Goal: Check status: Check status

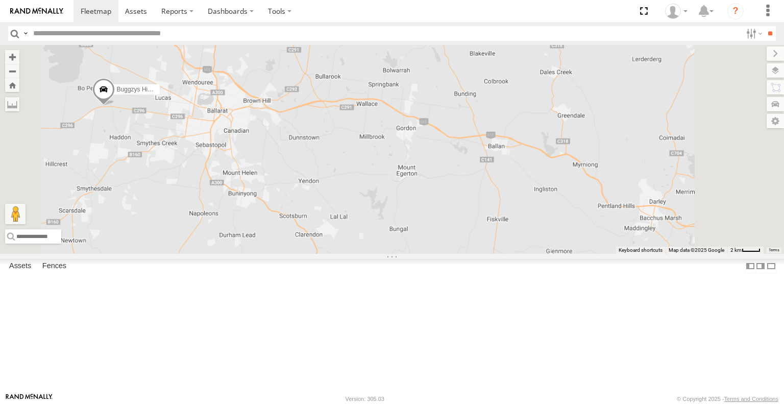
drag, startPoint x: 384, startPoint y: 194, endPoint x: 439, endPoint y: 271, distance: 94.4
click at [439, 253] on div "Buggzys HiAce #1 Buggzys HiAce #2 White Hilux" at bounding box center [392, 149] width 784 height 208
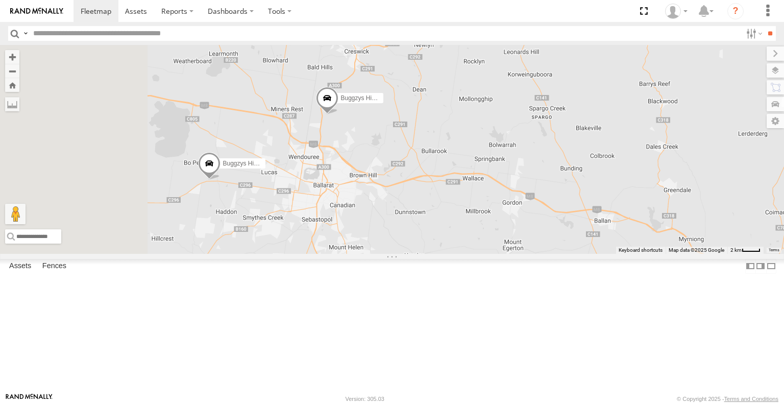
drag, startPoint x: 392, startPoint y: 177, endPoint x: 473, endPoint y: 218, distance: 90.8
click at [473, 218] on div "Buggzys HiAce #1 Buggzys HiAce #2 White Hilux" at bounding box center [392, 149] width 784 height 208
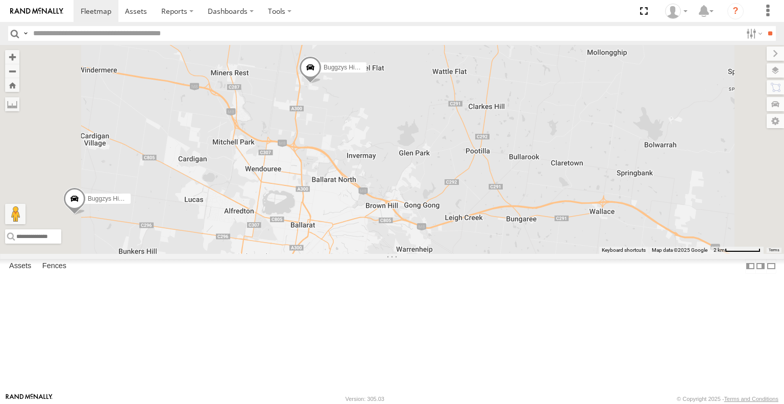
click at [321, 84] on span at bounding box center [310, 71] width 22 height 28
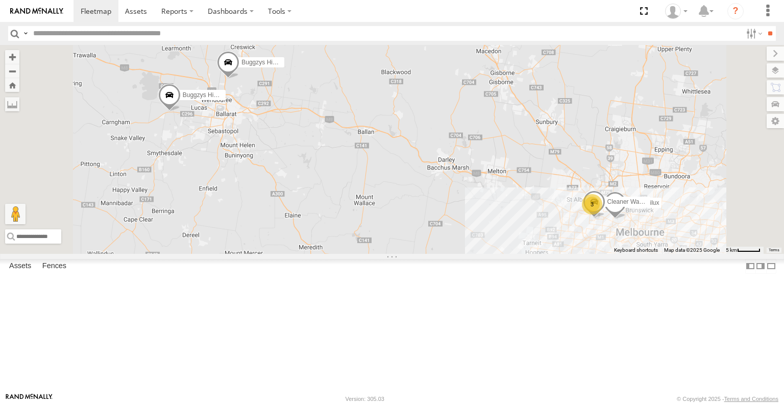
click at [239, 79] on span at bounding box center [228, 66] width 22 height 28
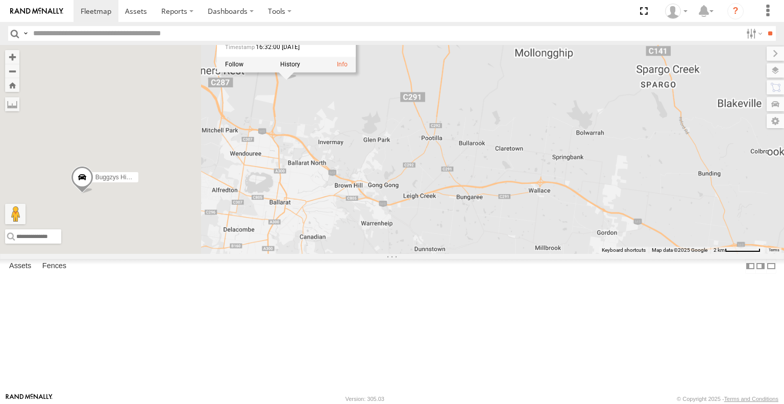
drag, startPoint x: 373, startPoint y: 171, endPoint x: 472, endPoint y: 218, distance: 109.6
click at [471, 218] on div "Buggzys HiAce #1 Buggzys HiAce #2 Cleaner Wagon #1 White Hilux Buggzys HiAce #2…" at bounding box center [392, 149] width 784 height 208
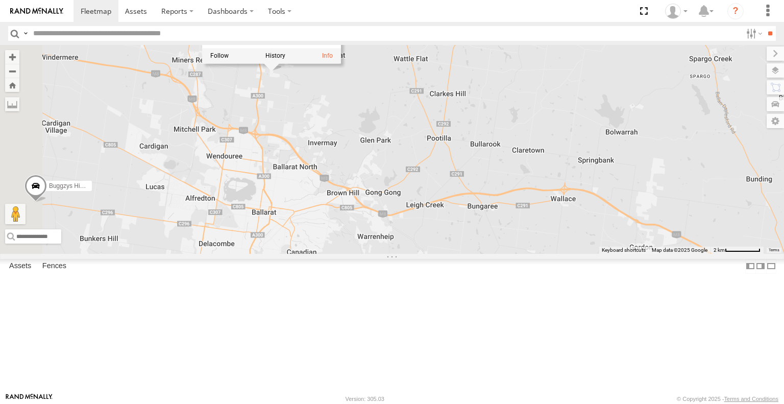
click at [472, 218] on div "Buggzys HiAce #1 Buggzys HiAce #2 Cleaner Wagon #1 White Hilux Buggzys HiAce #2…" at bounding box center [392, 149] width 784 height 208
click at [283, 71] on span at bounding box center [271, 58] width 22 height 28
click at [449, 183] on div "Buggzys HiAce #1 Buggzys HiAce #2 Cleaner Wagon #1 White Hilux Buggzys HiAce #2…" at bounding box center [392, 149] width 784 height 208
